Goal: Transaction & Acquisition: Purchase product/service

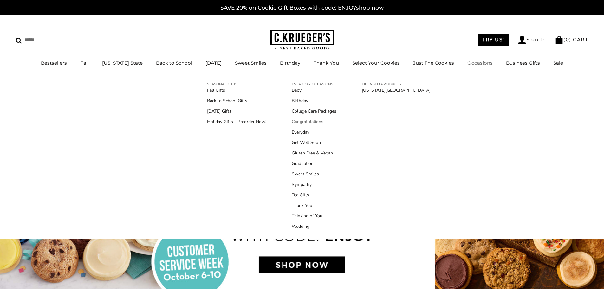
click at [312, 121] on link "Congratulations" at bounding box center [314, 121] width 45 height 7
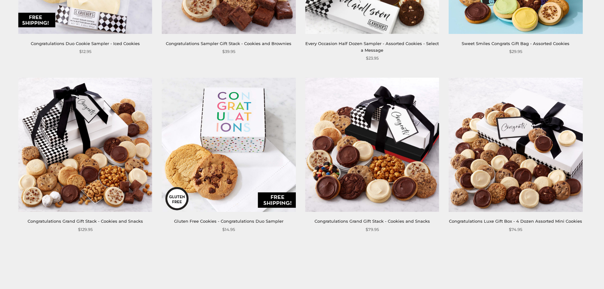
scroll to position [222, 0]
